Goal: Task Accomplishment & Management: Manage account settings

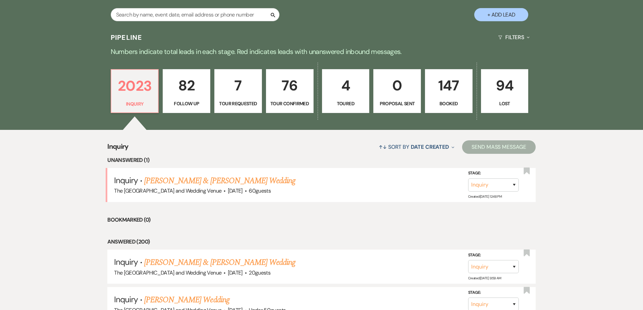
scroll to position [146, 0]
click at [210, 182] on link "Chuck Howard & Rebecca Hawker's Wedding" at bounding box center [219, 180] width 151 height 12
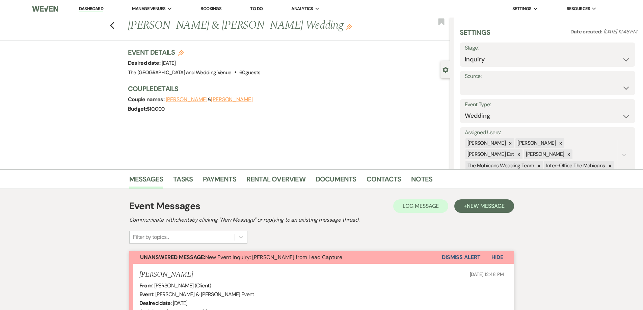
click at [445, 257] on button "Dismiss Alert" at bounding box center [461, 257] width 39 height 13
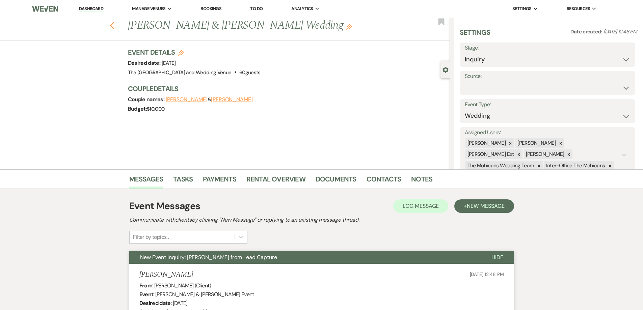
click at [115, 26] on icon "Previous" at bounding box center [112, 26] width 5 height 8
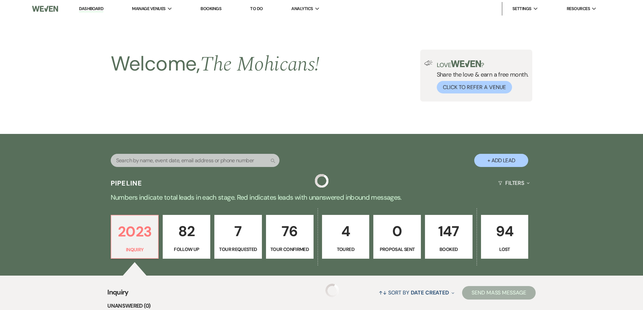
scroll to position [146, 0]
